Goal: Task Accomplishment & Management: Manage account settings

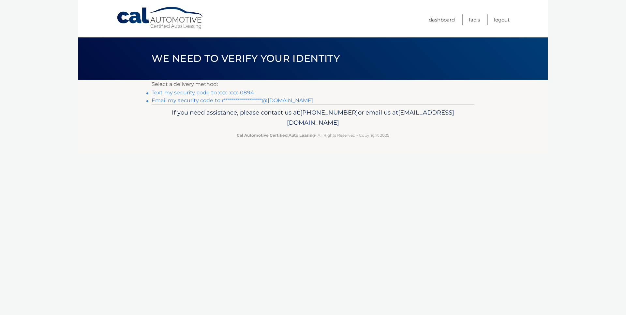
click at [205, 92] on link "Text my security code to xxx-xxx-0894" at bounding box center [203, 93] width 102 height 6
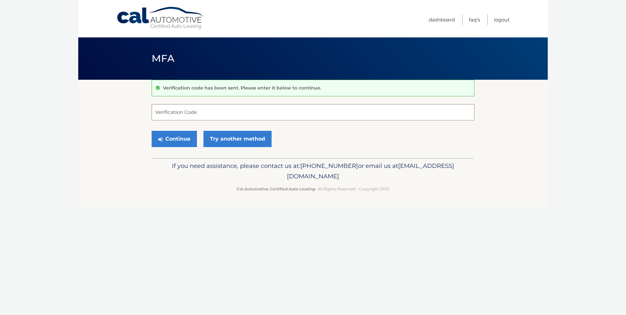
click at [219, 112] on input "Verification Code" at bounding box center [313, 112] width 323 height 16
type input "874486"
click at [178, 138] on button "Continue" at bounding box center [174, 139] width 45 height 16
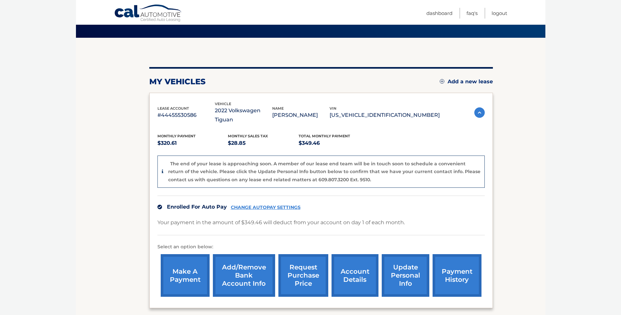
scroll to position [65, 0]
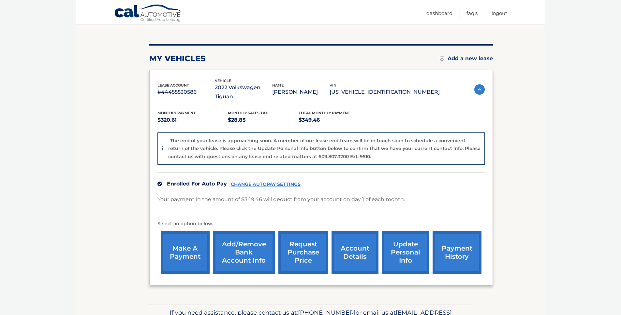
click at [360, 237] on link "account details" at bounding box center [354, 252] width 47 height 43
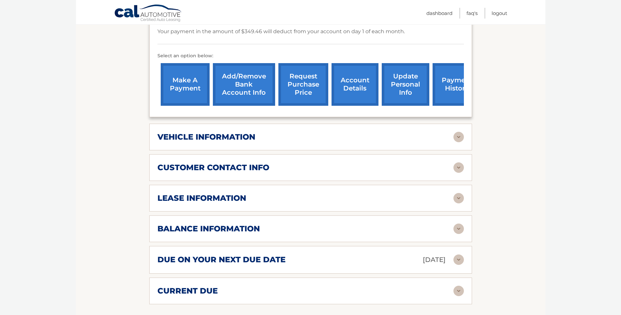
scroll to position [202, 0]
click at [314, 264] on div "due on your next due date Oct 01, 2025" at bounding box center [305, 259] width 296 height 11
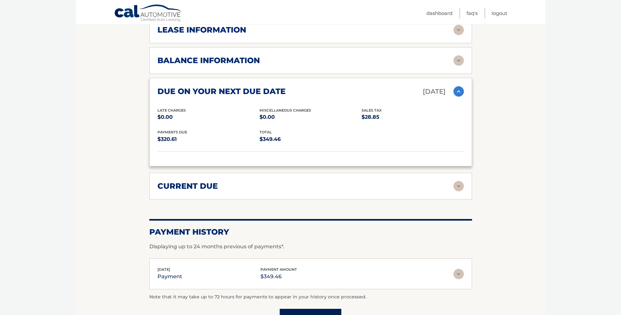
scroll to position [371, 0]
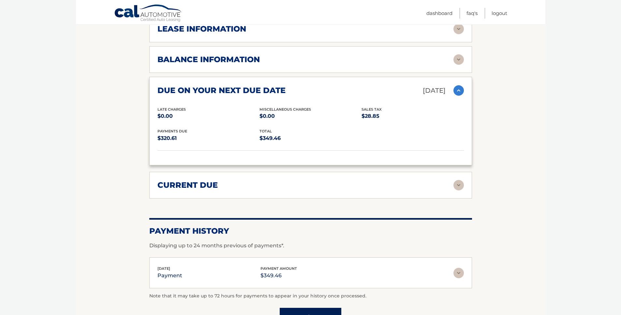
click at [268, 191] on div "current due Late Charges $0.00 Miscelleneous Charges* $0.00 Sales Tax $0.00 pay…" at bounding box center [310, 185] width 323 height 27
click at [267, 188] on div "current due" at bounding box center [305, 186] width 296 height 10
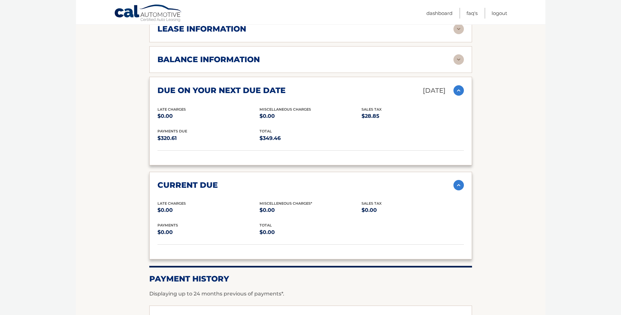
click at [266, 188] on div "current due" at bounding box center [305, 186] width 296 height 10
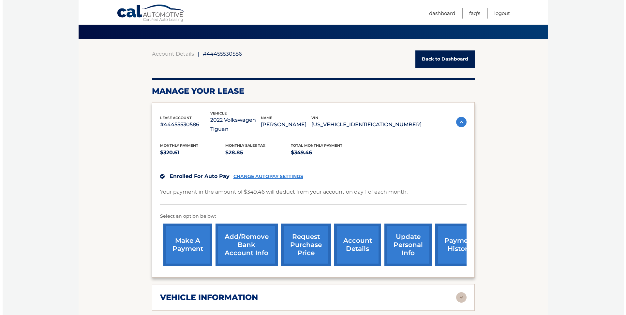
scroll to position [40, 0]
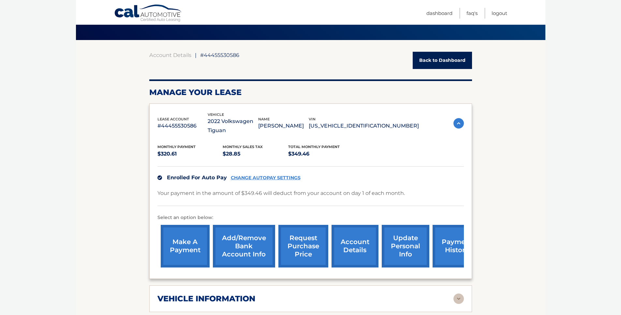
click at [318, 246] on link "request purchase price" at bounding box center [303, 246] width 50 height 43
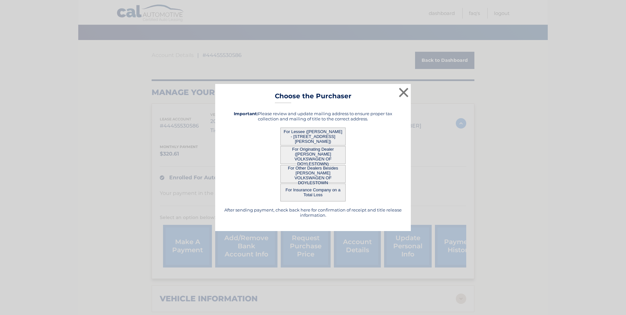
click at [303, 136] on button "For Lessee (KRISTIN MATTHEWS - 98 Macfarland Ave, , Ivyland, PA 18974)" at bounding box center [312, 137] width 65 height 18
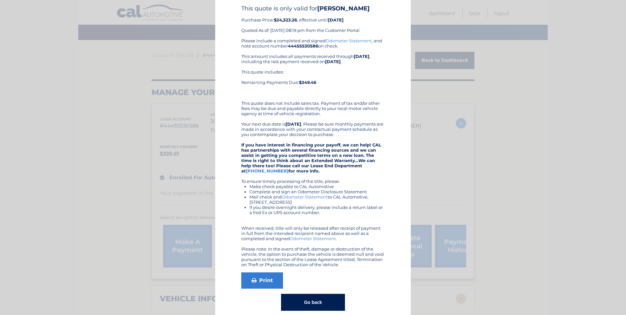
scroll to position [32, 0]
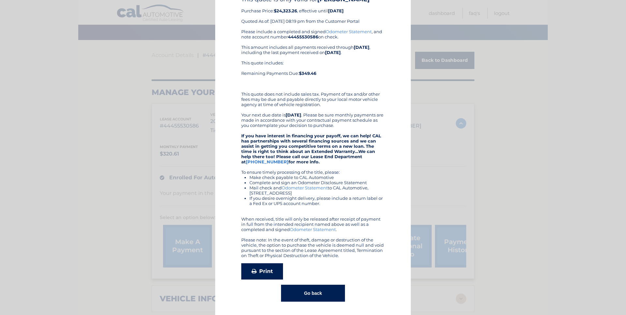
click at [272, 275] on link "Print" at bounding box center [262, 272] width 42 height 16
